Goal: Information Seeking & Learning: Compare options

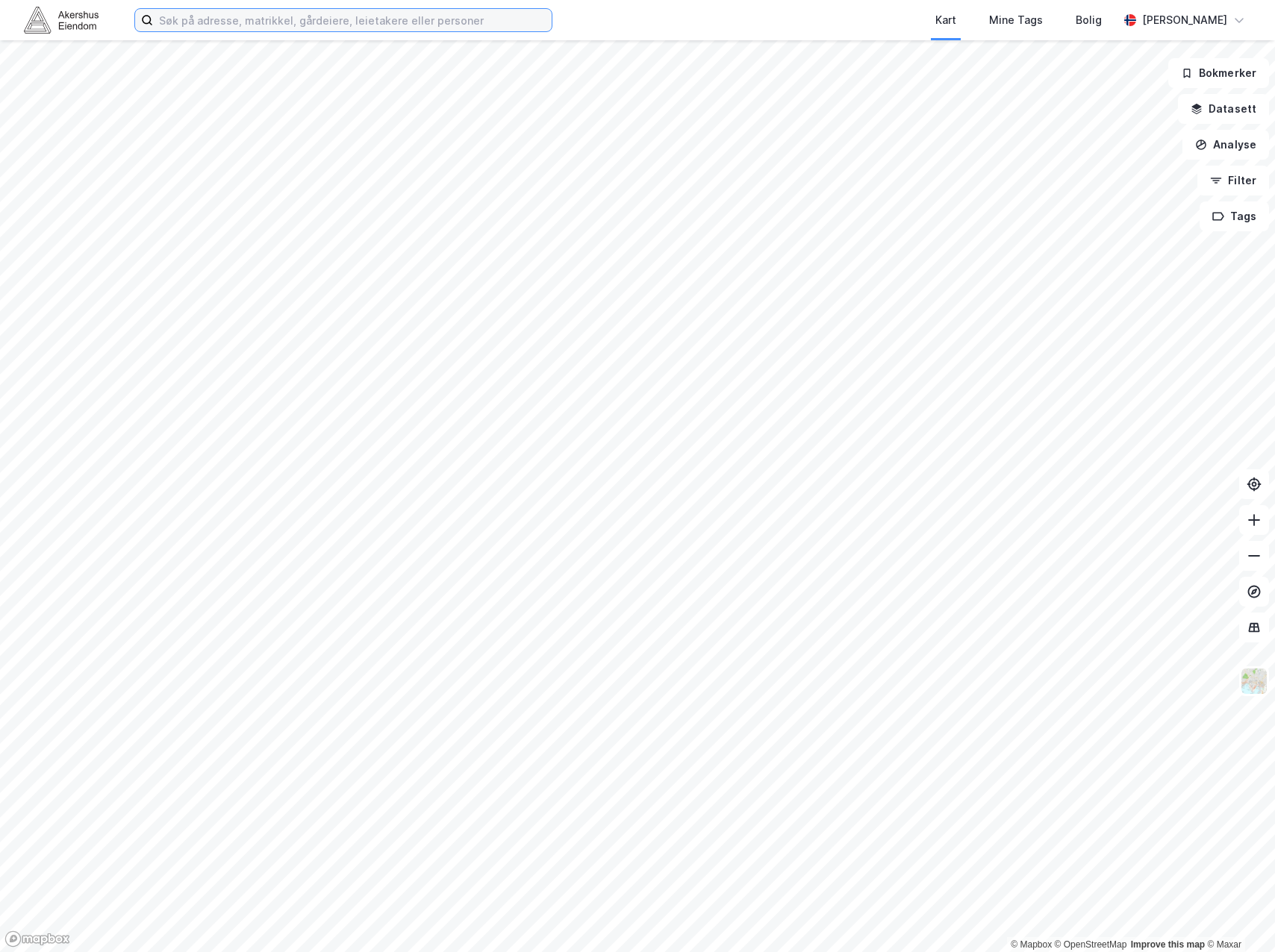
click at [328, 25] on input at bounding box center [352, 20] width 398 height 22
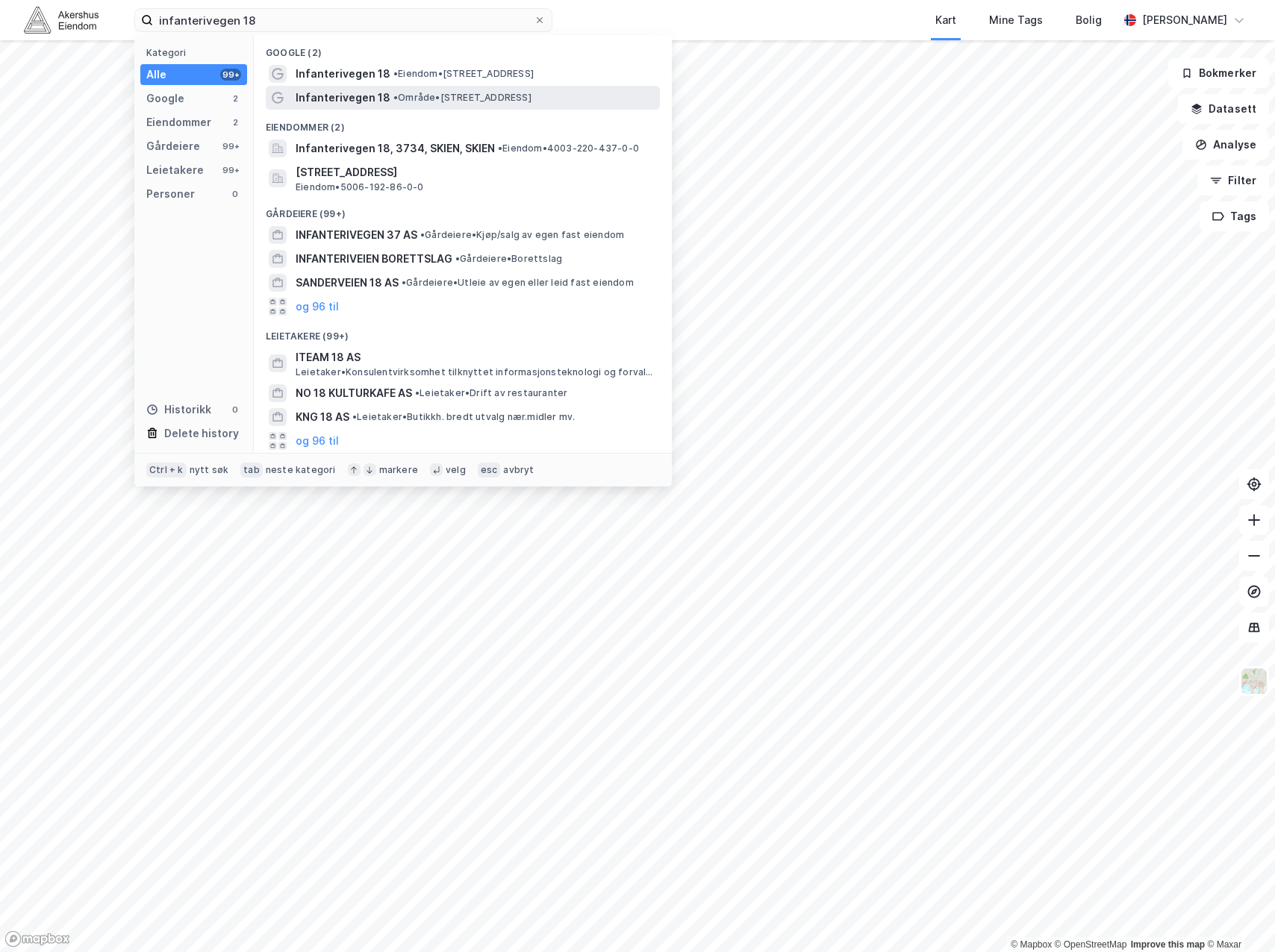
click at [345, 102] on span "Infanterivegen 18" at bounding box center [343, 98] width 95 height 18
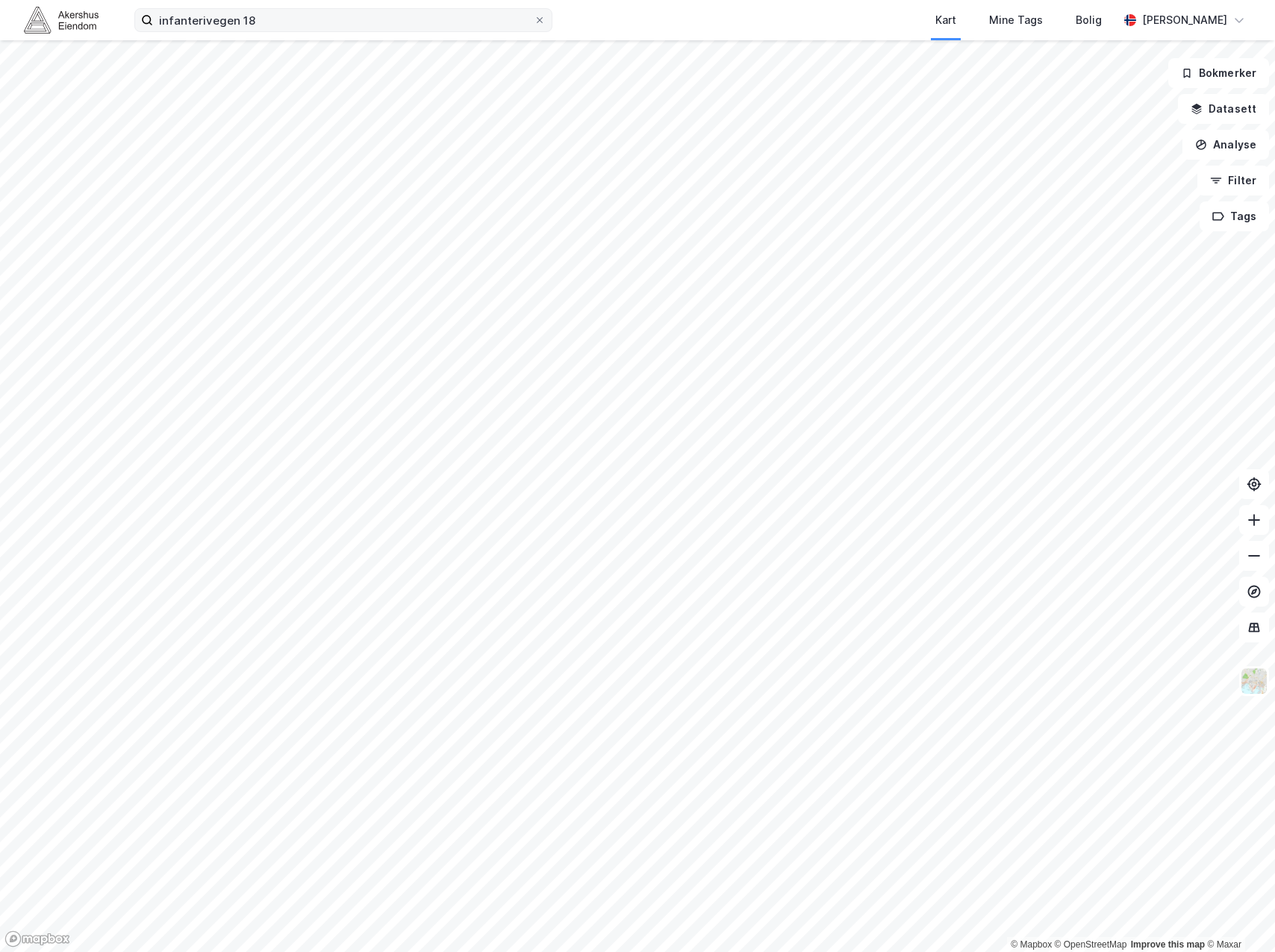
click at [294, 8] on label "infanterivegen 18" at bounding box center [343, 20] width 418 height 24
click at [294, 9] on input "infanterivegen 18" at bounding box center [343, 20] width 380 height 22
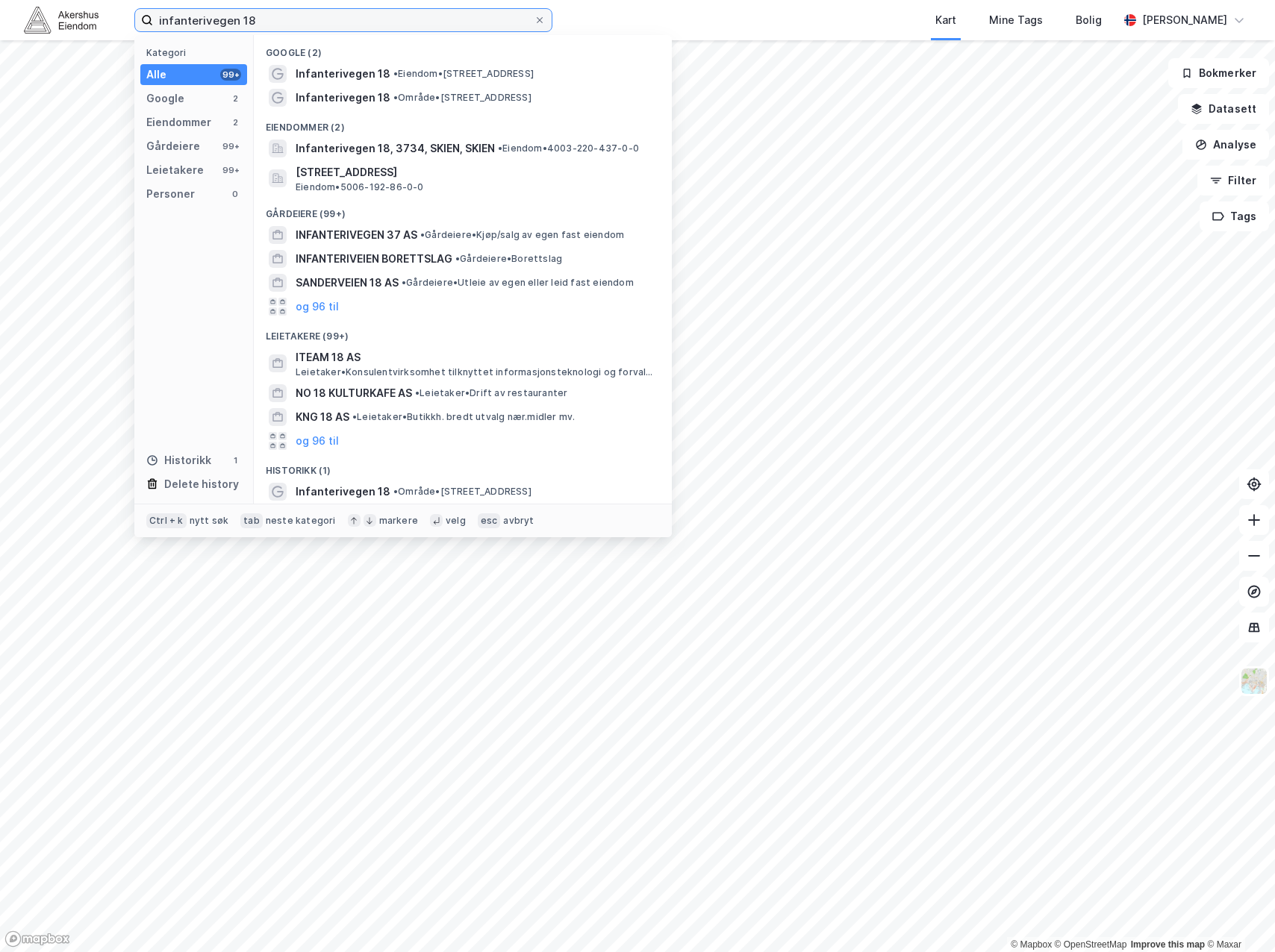
click at [300, 17] on input "infanterivegen 18" at bounding box center [343, 20] width 380 height 22
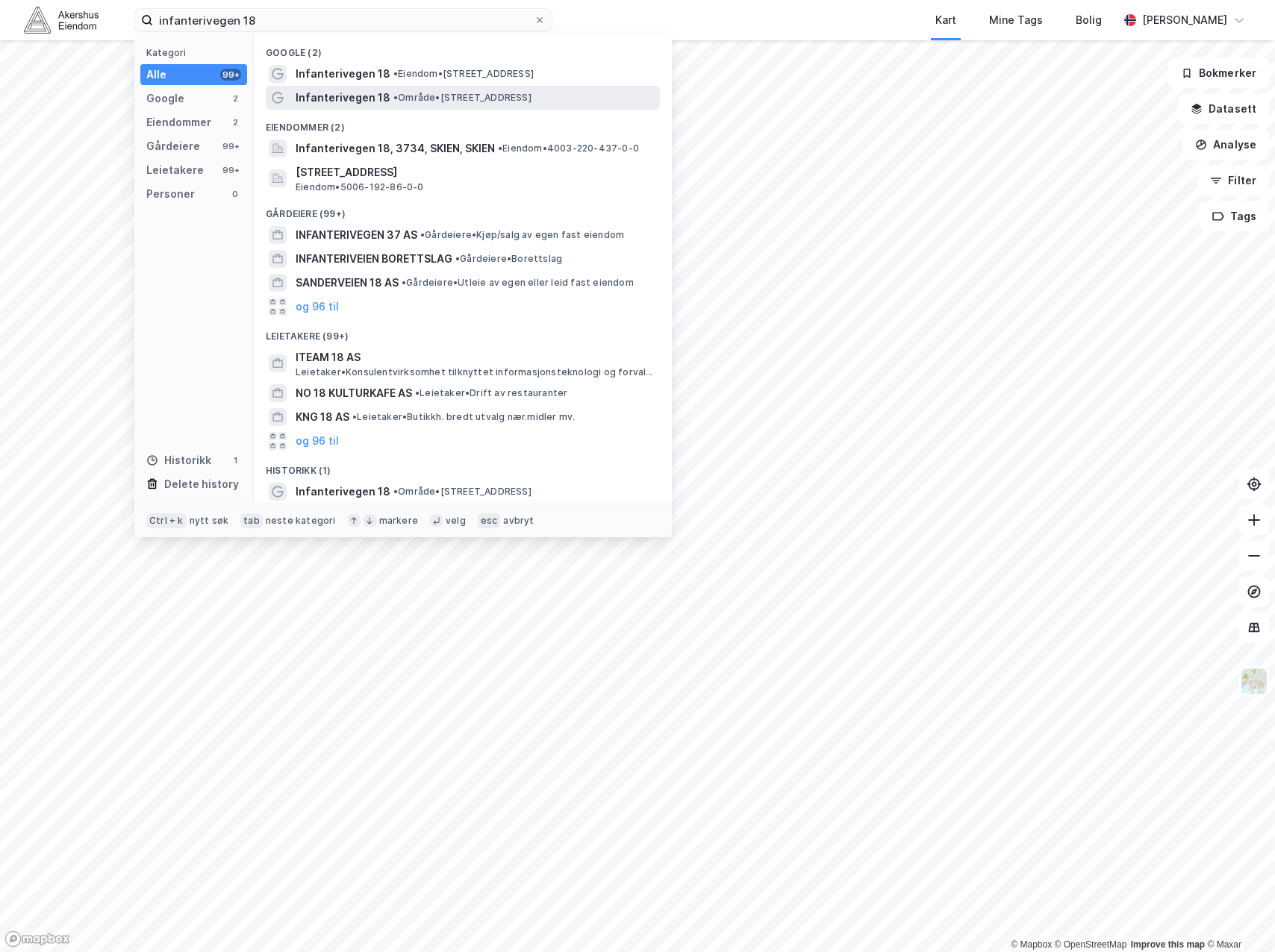
click at [376, 97] on span "Infanterivegen 18" at bounding box center [343, 98] width 95 height 18
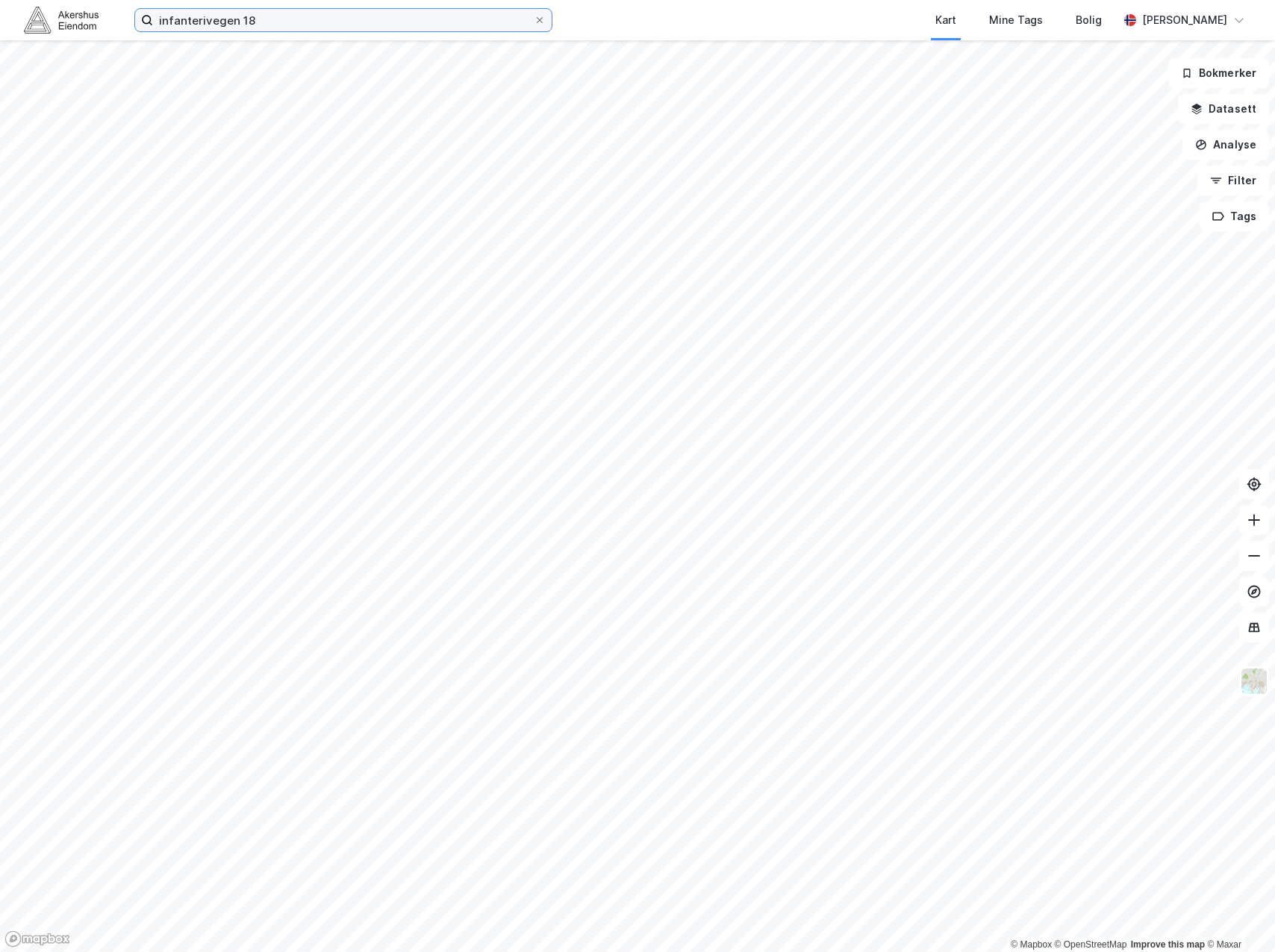
click at [274, 21] on input "infanterivegen 18" at bounding box center [343, 20] width 380 height 22
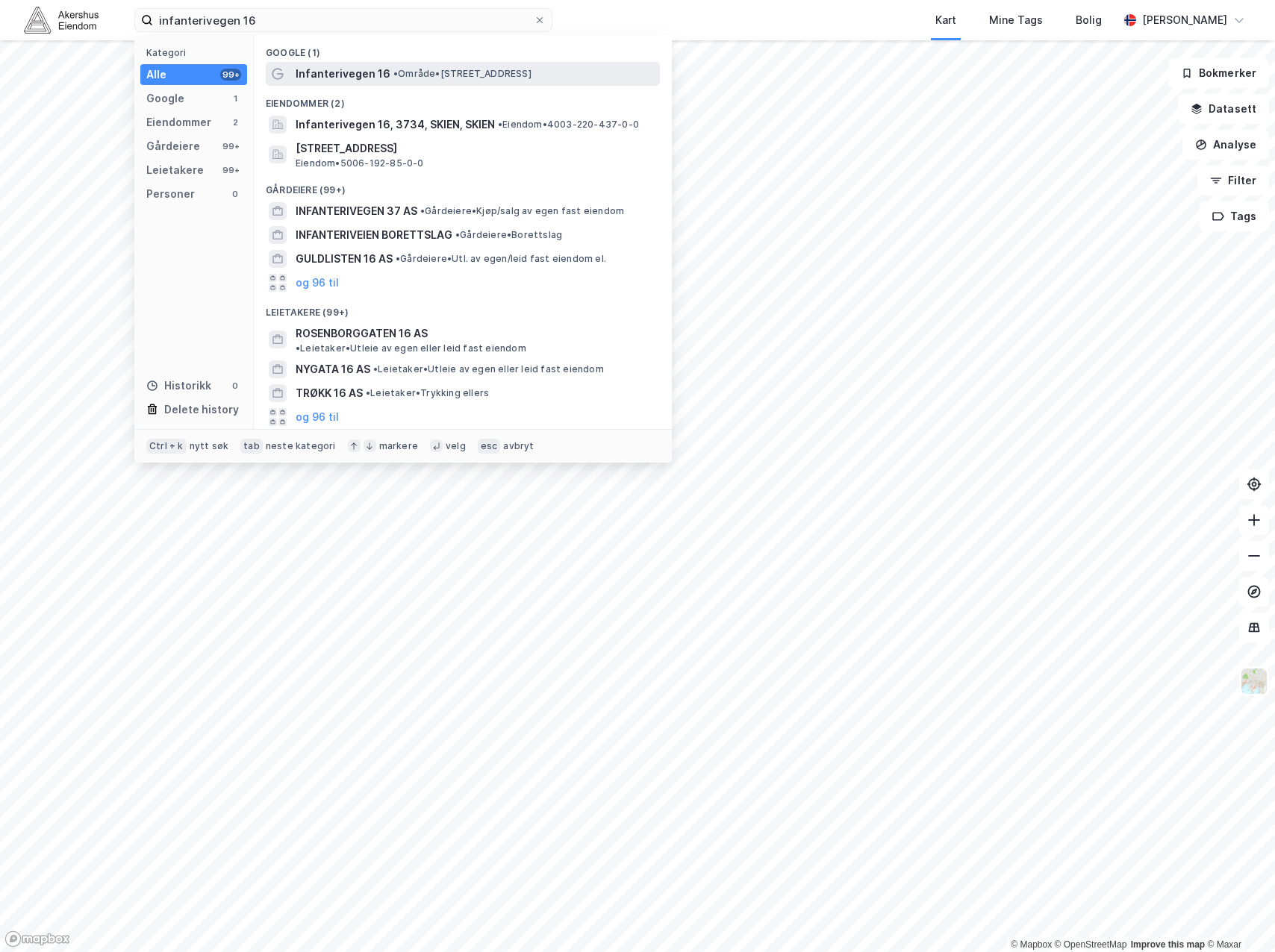
click at [351, 74] on span "Infanterivegen 16" at bounding box center [343, 74] width 95 height 18
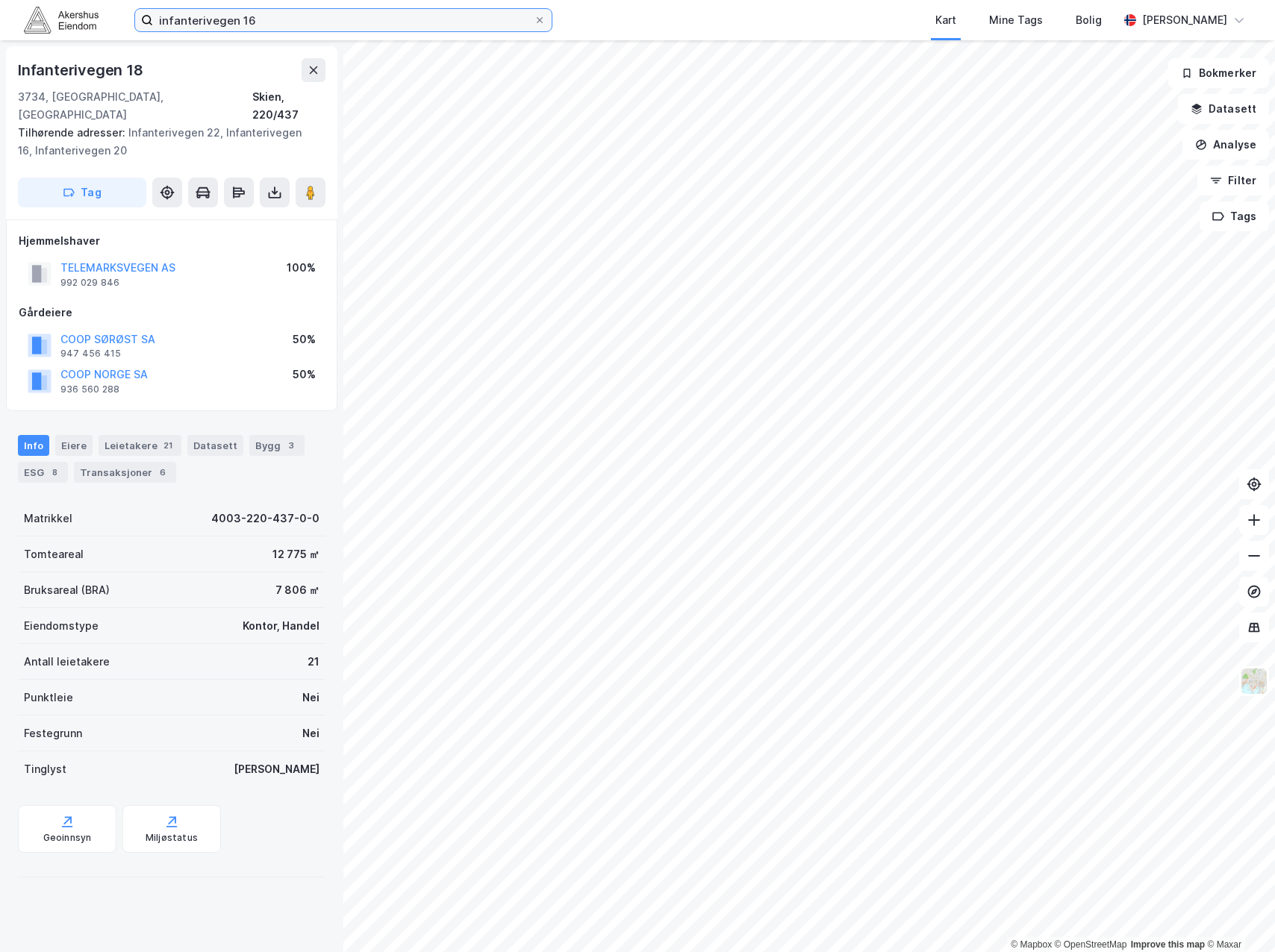
click at [270, 16] on input "infanterivegen 16" at bounding box center [343, 20] width 380 height 22
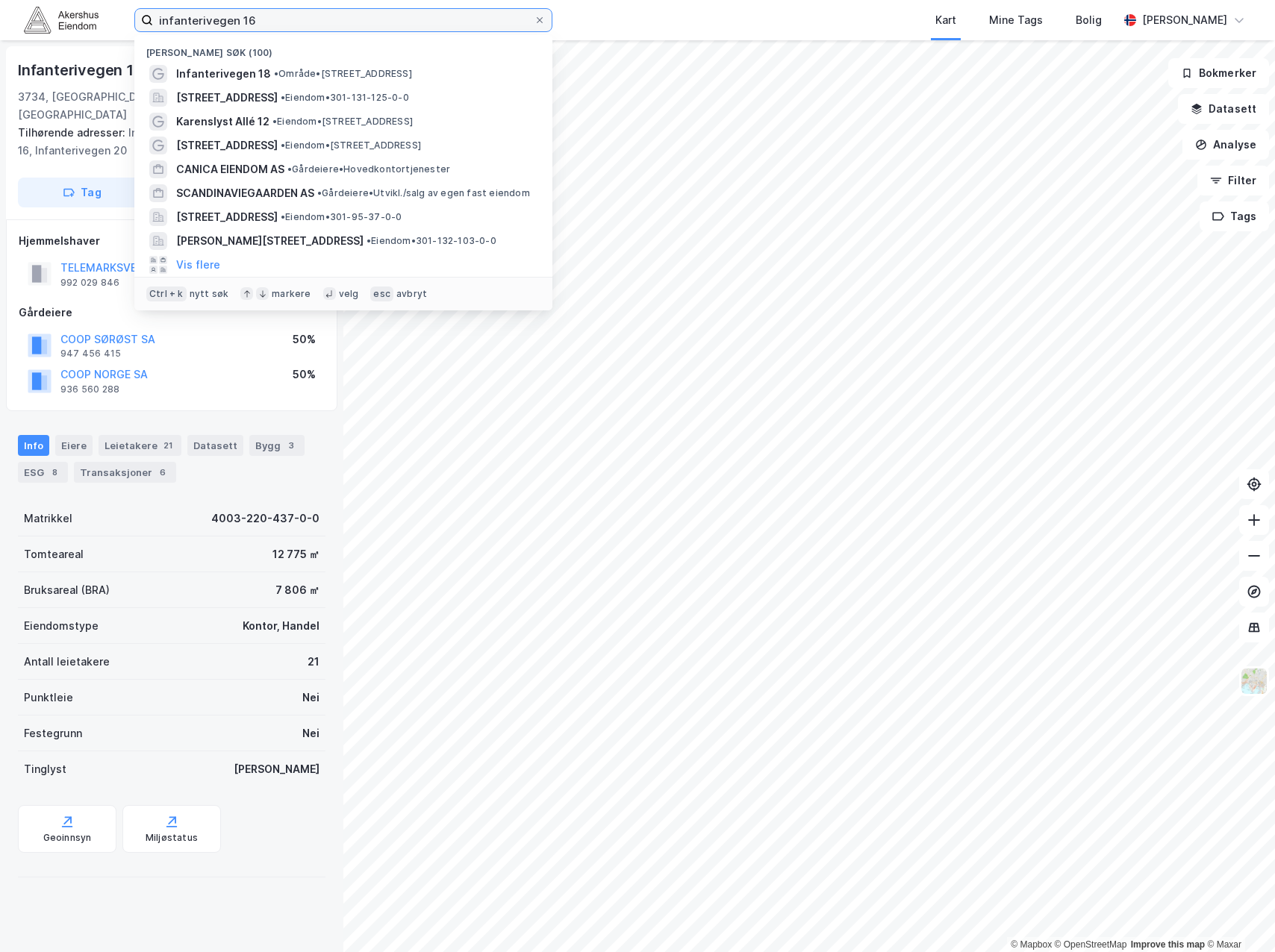
click at [270, 16] on input "infanterivegen 16" at bounding box center [343, 20] width 380 height 22
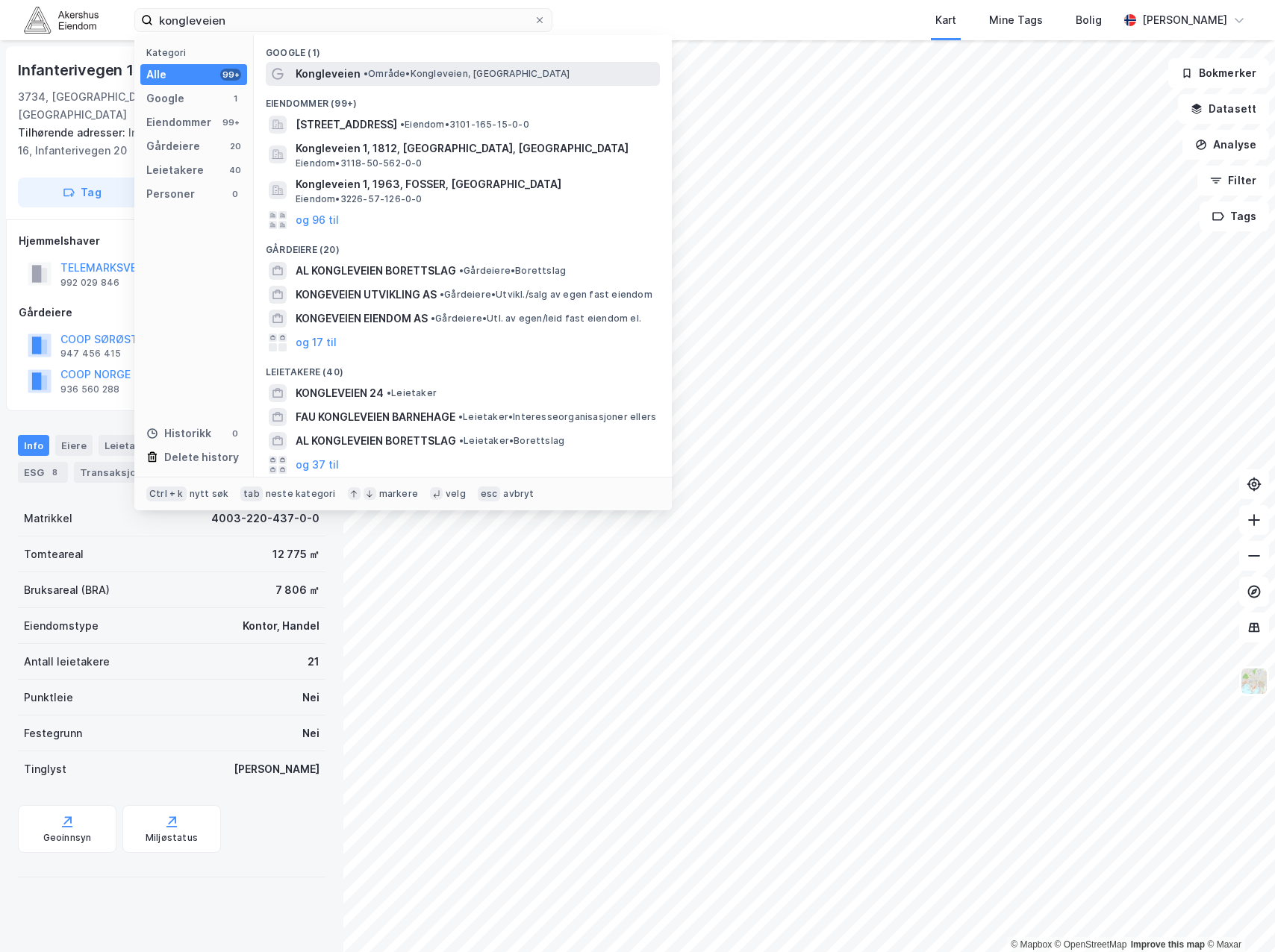
click at [339, 72] on span "Kongleveien" at bounding box center [327, 74] width 65 height 18
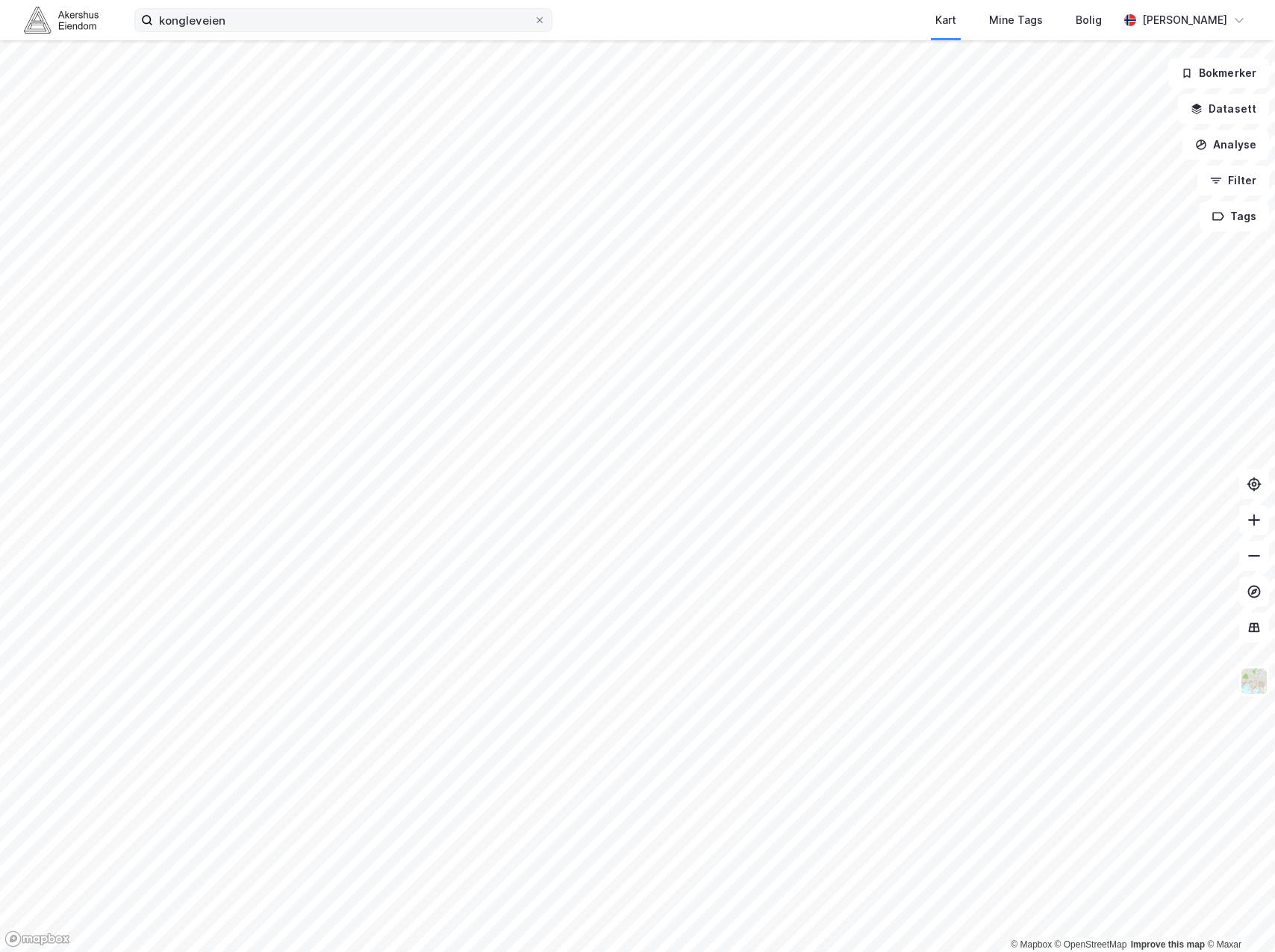
click at [283, 31] on label "kongleveien" at bounding box center [343, 20] width 418 height 24
click at [283, 31] on input "kongleveien" at bounding box center [343, 20] width 380 height 22
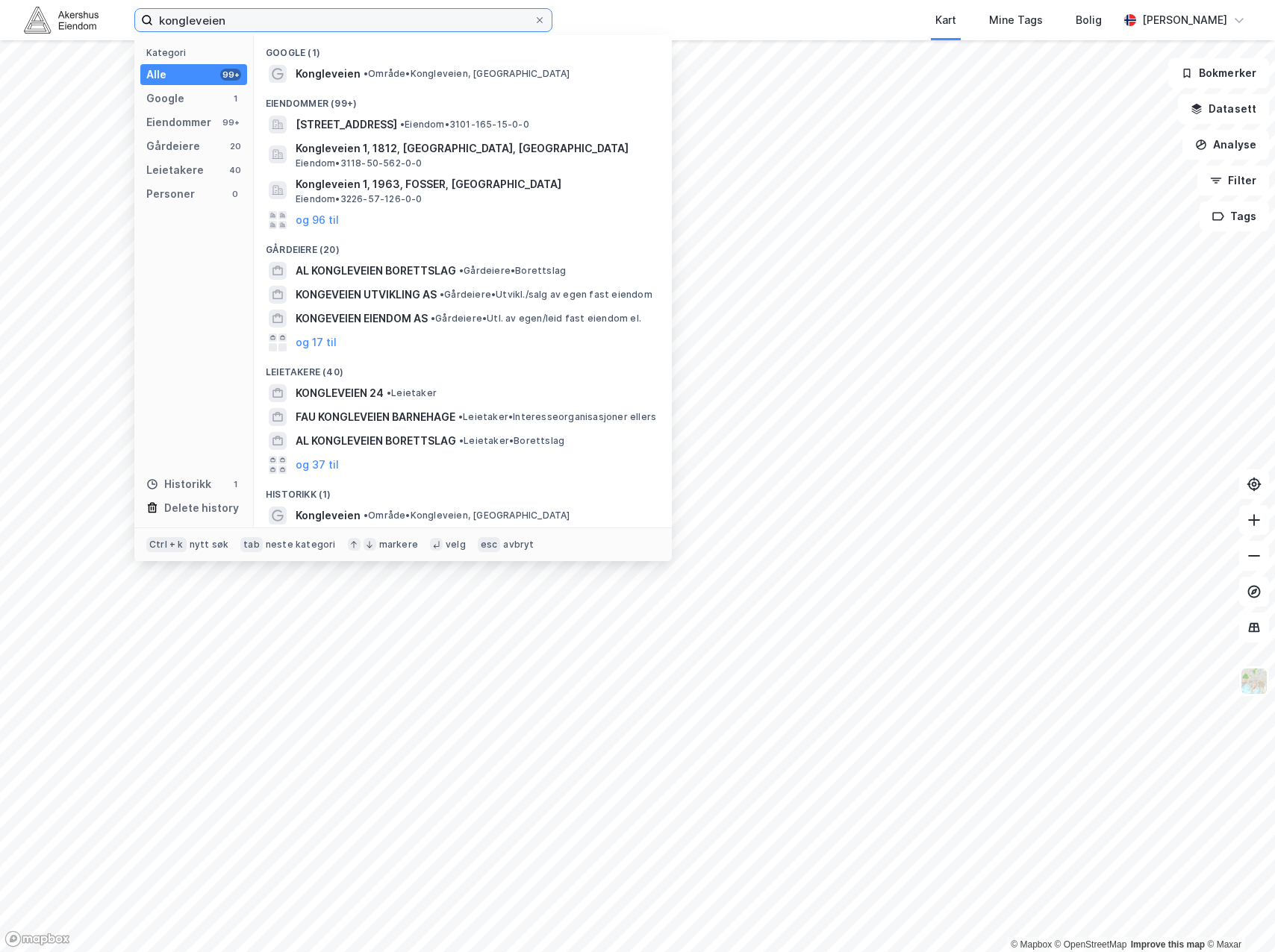
click at [288, 19] on input "kongleveien" at bounding box center [343, 20] width 380 height 22
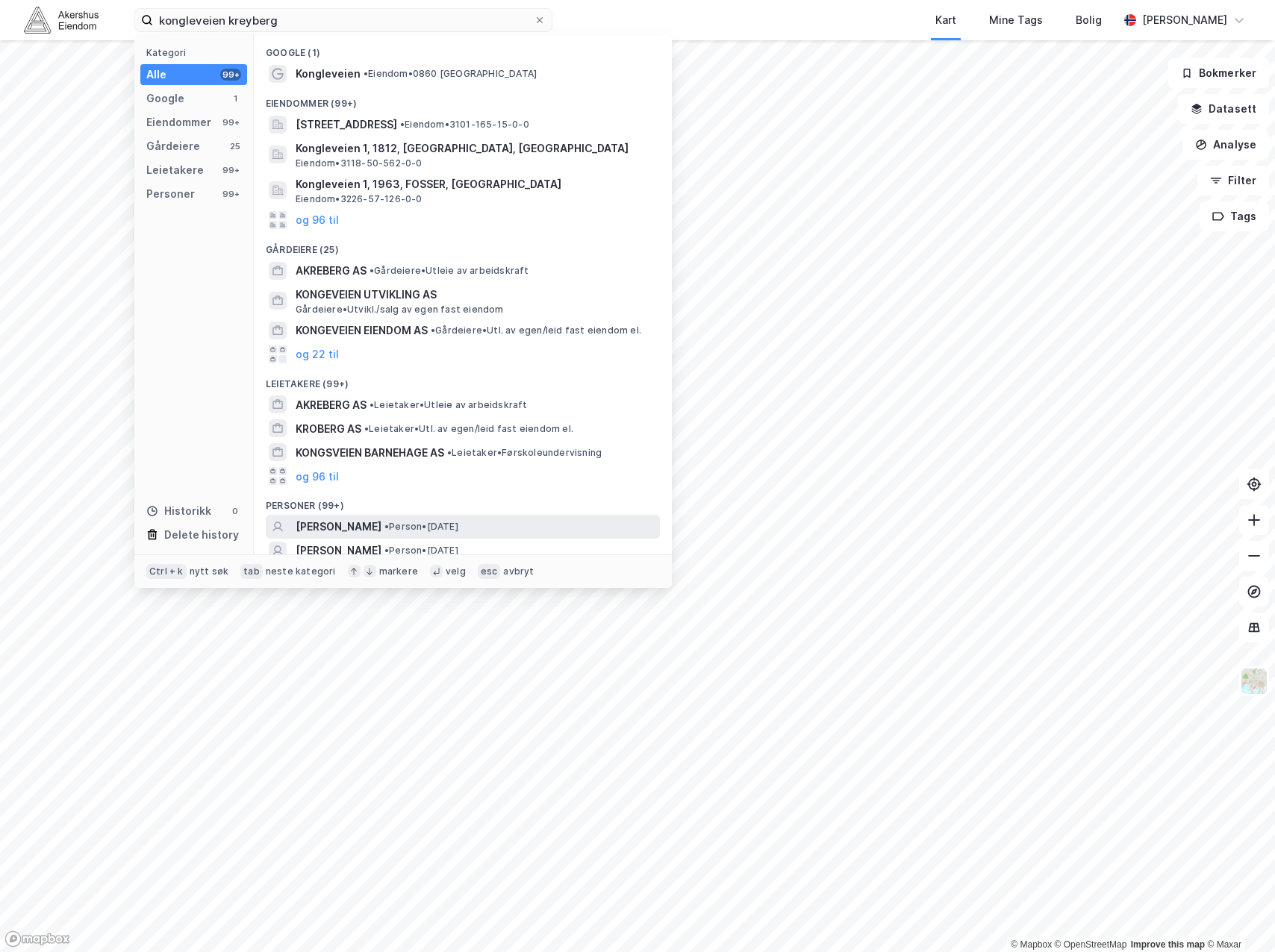
click at [520, 527] on div "[PERSON_NAME] • Person • [DATE]" at bounding box center [476, 527] width 361 height 18
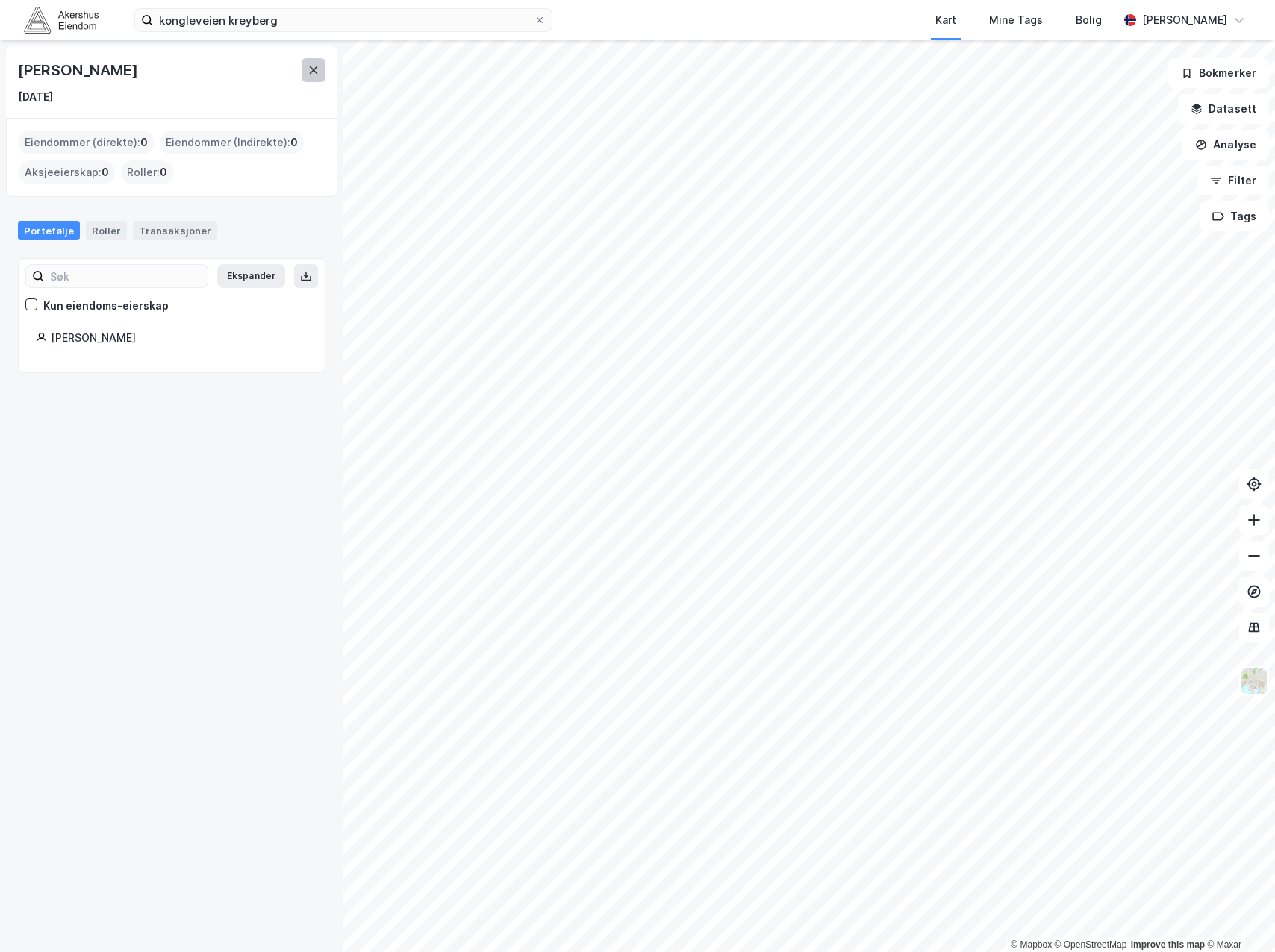
click at [312, 77] on button at bounding box center [313, 70] width 24 height 24
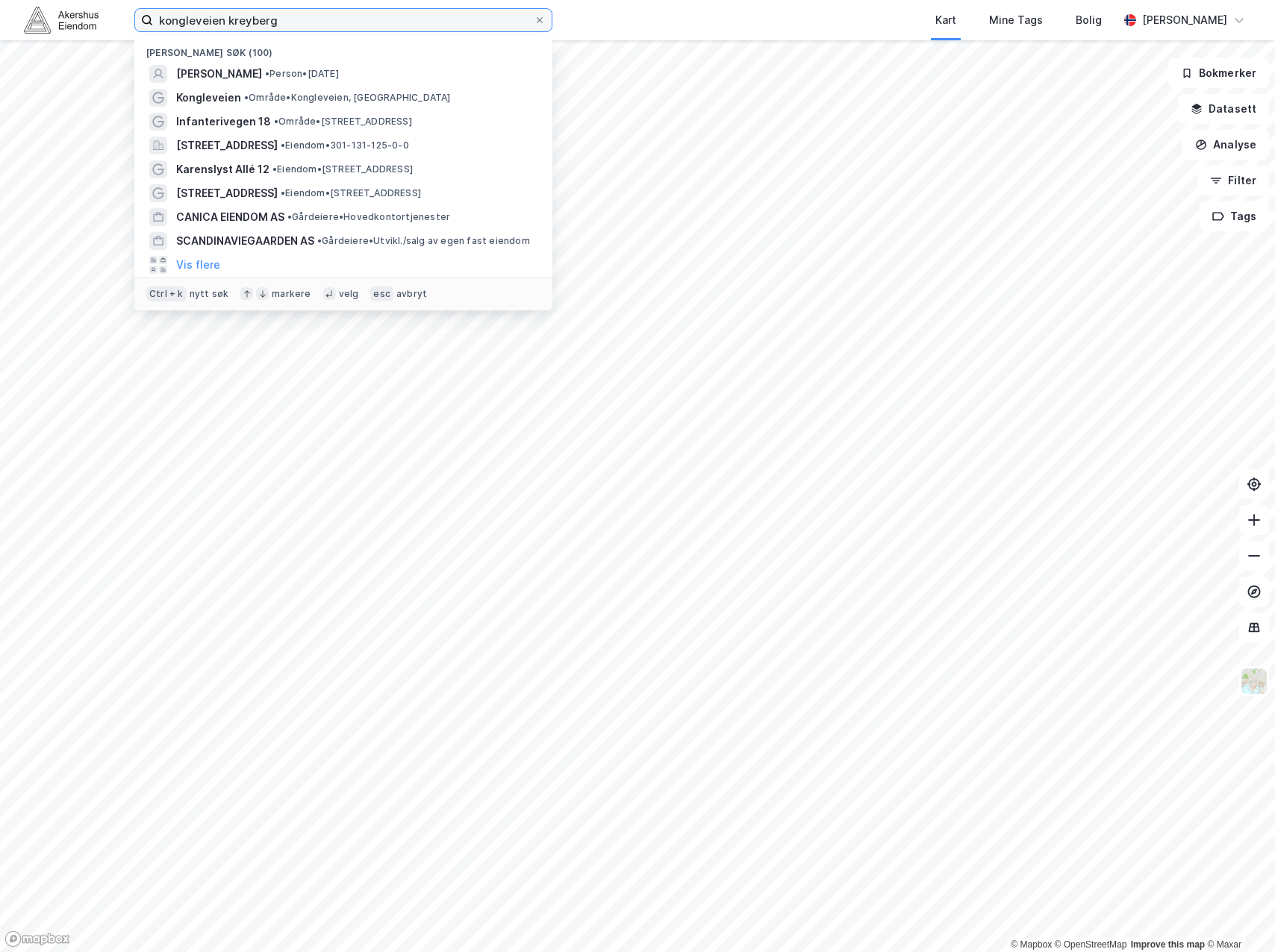
drag, startPoint x: 225, startPoint y: 20, endPoint x: 582, endPoint y: 38, distance: 357.5
click at [571, 38] on div "kongleveien kreyberg Nylige søk (100) [PERSON_NAME] • [DATE] [GEOGRAPHIC_DATA] …" at bounding box center [637, 20] width 1275 height 40
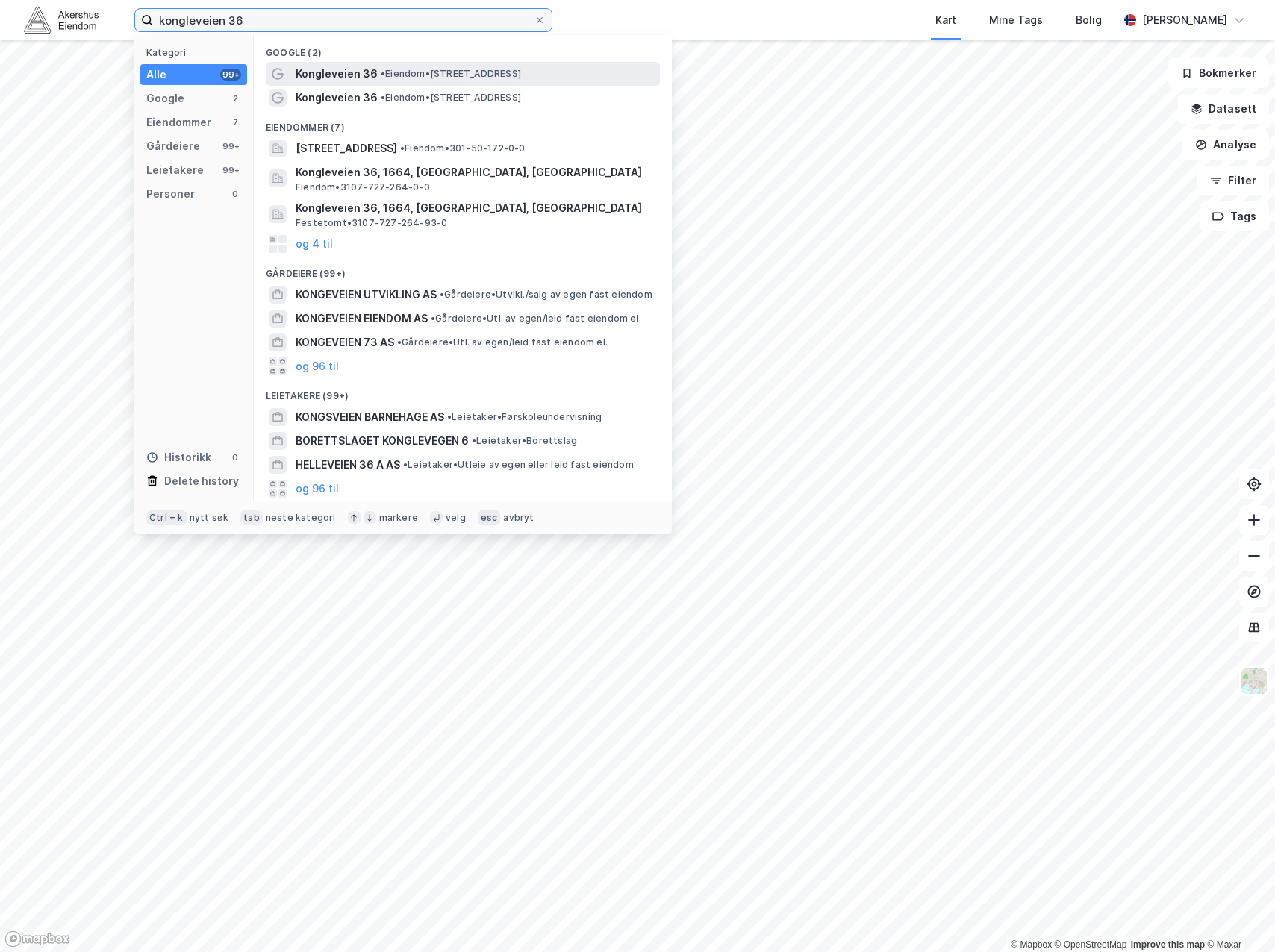
type input "kongleveien 36"
click at [573, 74] on div "Kongleveien 36 • Eiendom • [STREET_ADDRESS]" at bounding box center [476, 74] width 361 height 18
